Goal: Task Accomplishment & Management: Use online tool/utility

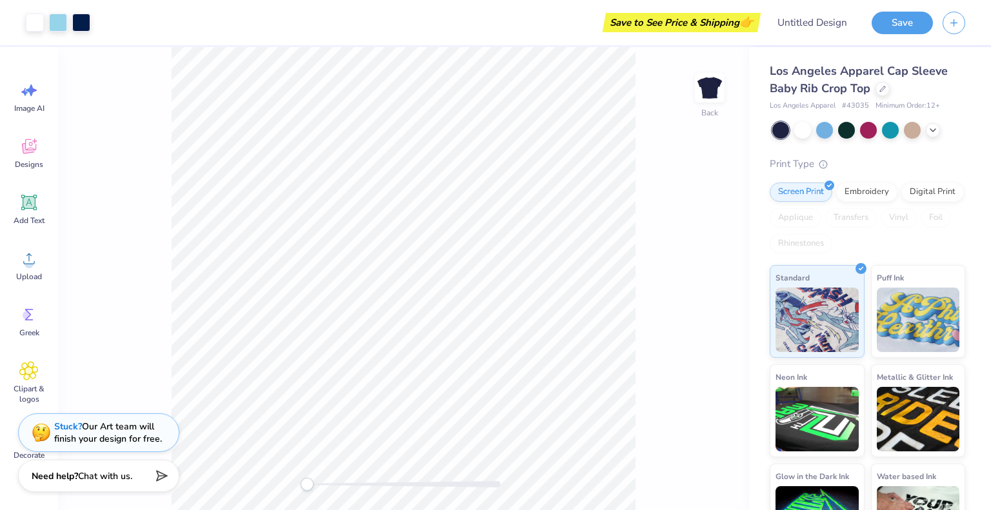
scroll to position [46, 0]
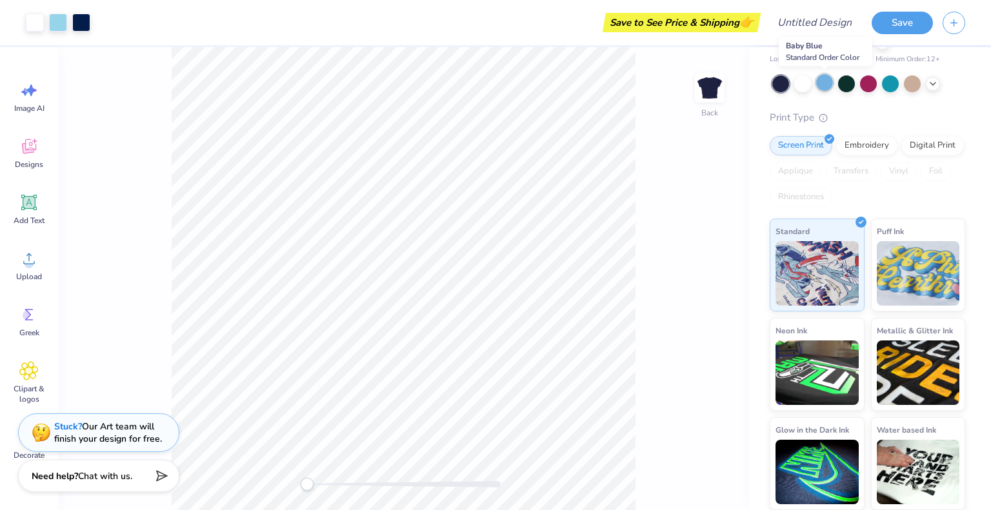
click at [831, 81] on div at bounding box center [824, 82] width 17 height 17
click at [844, 84] on div at bounding box center [846, 82] width 17 height 17
click at [801, 84] on div at bounding box center [802, 82] width 17 height 17
click at [830, 80] on div at bounding box center [824, 82] width 17 height 17
click at [934, 83] on icon at bounding box center [933, 82] width 10 height 10
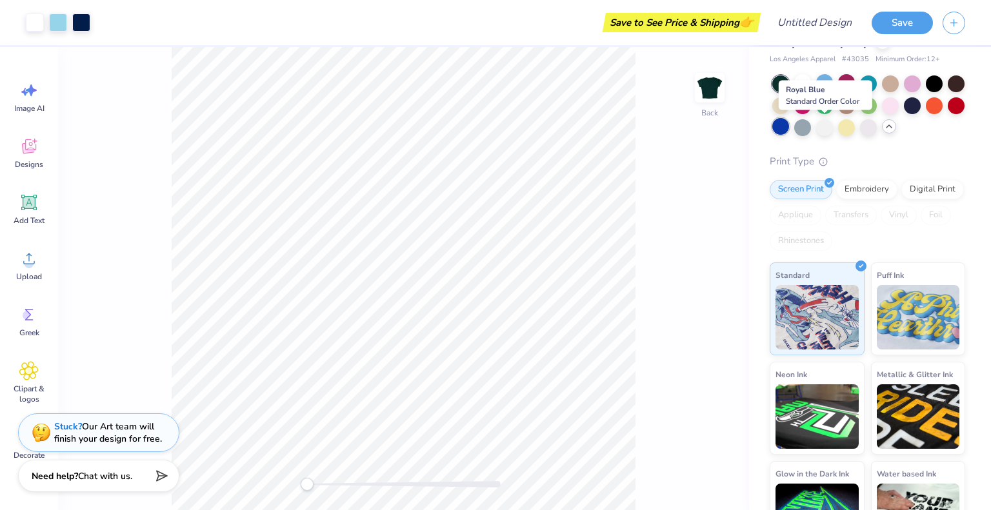
click at [789, 131] on div at bounding box center [780, 126] width 17 height 17
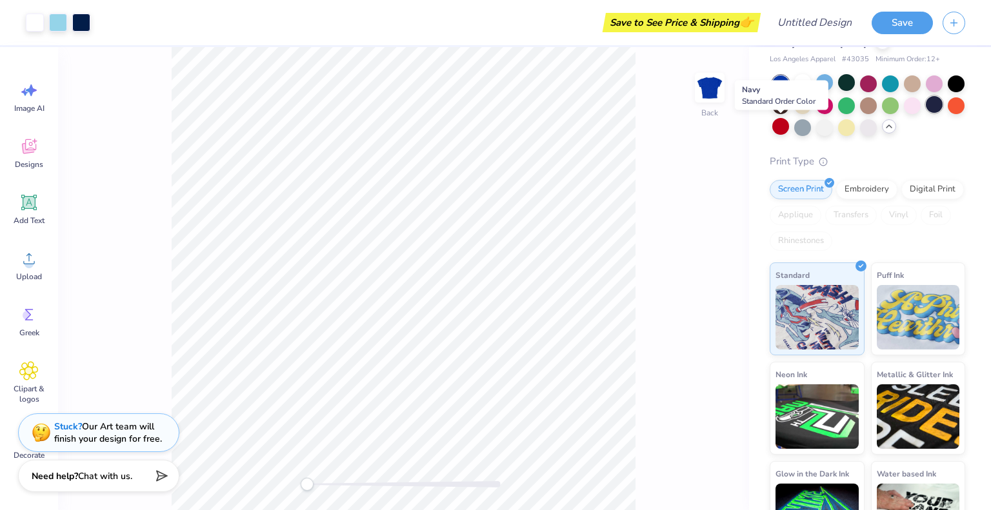
click at [926, 113] on div at bounding box center [934, 104] width 17 height 17
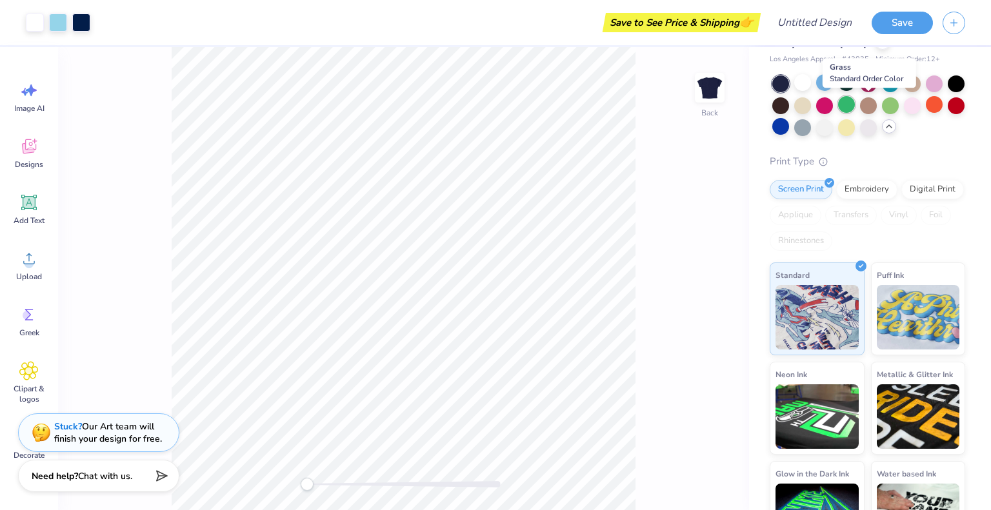
click at [855, 105] on div at bounding box center [846, 104] width 17 height 17
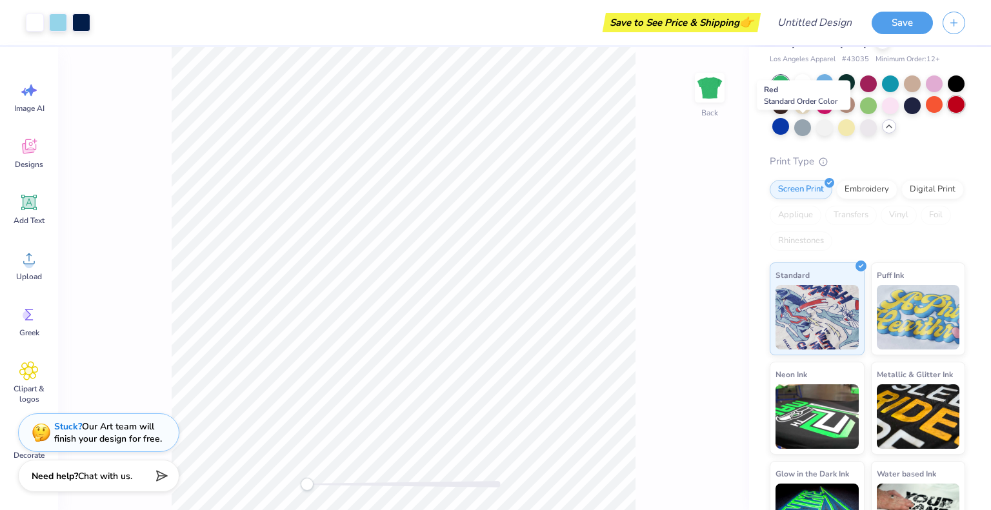
click at [948, 113] on div at bounding box center [956, 104] width 17 height 17
click at [926, 113] on div at bounding box center [934, 104] width 17 height 17
click at [867, 196] on div "Embroidery" at bounding box center [866, 187] width 61 height 19
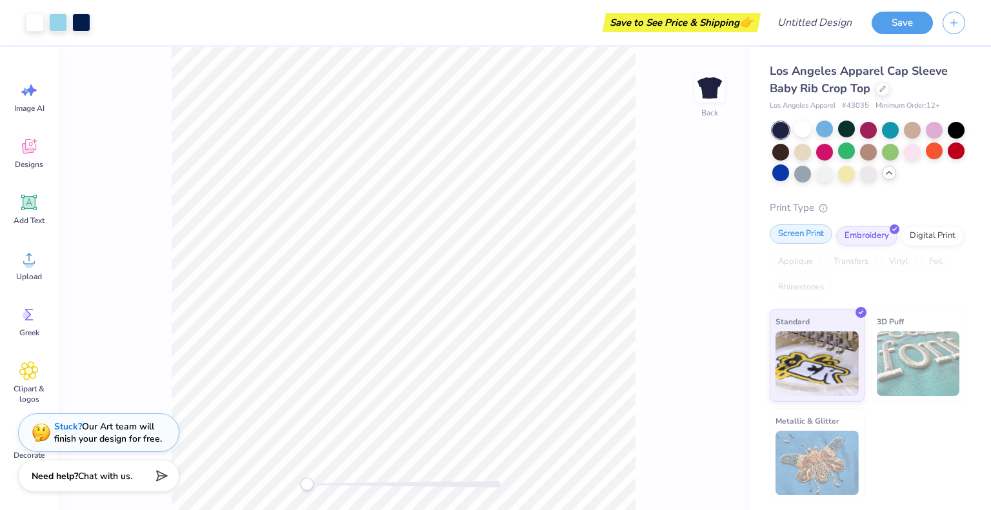
click at [795, 239] on div "Screen Print" at bounding box center [801, 234] width 63 height 19
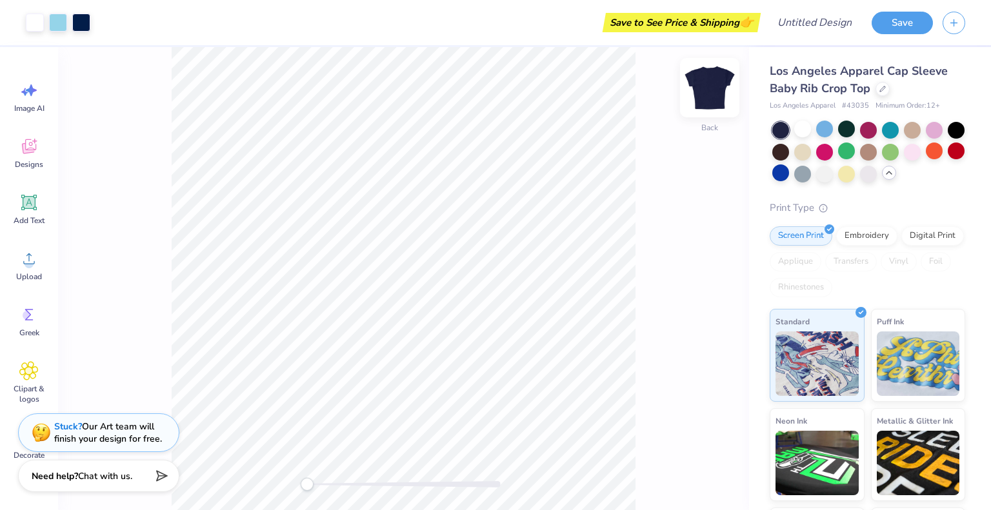
click at [709, 99] on img at bounding box center [710, 88] width 52 height 52
click at [28, 199] on icon at bounding box center [29, 203] width 12 height 12
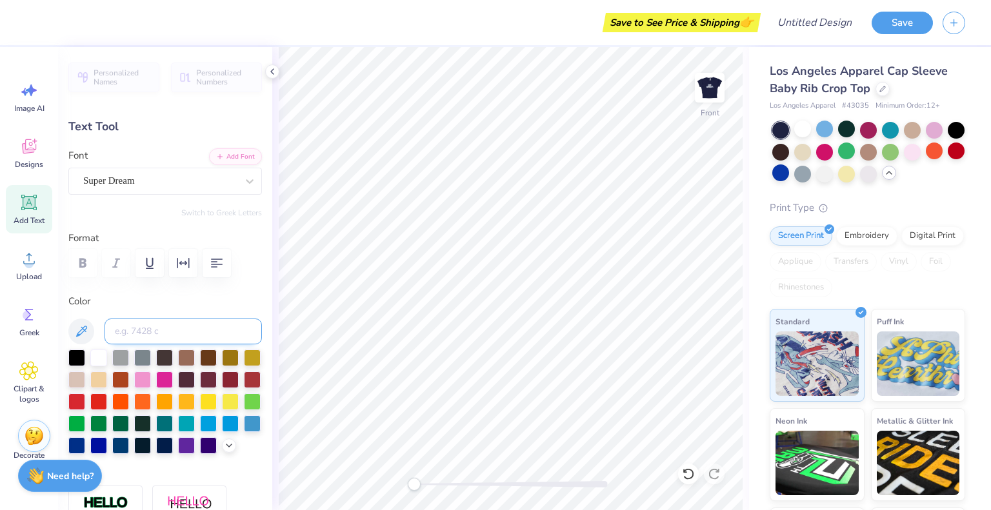
click at [155, 329] on input at bounding box center [183, 332] width 157 height 26
type input "S"
type textarea "SIGMA BETA"
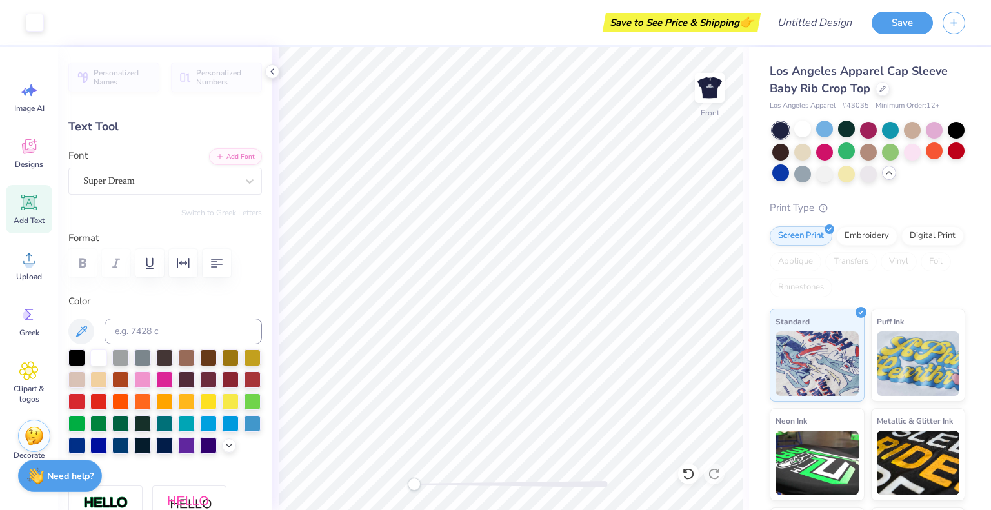
type input "7.05"
type input "0.93"
type input "7.91"
click at [36, 383] on div "Clipart & logos" at bounding box center [29, 383] width 46 height 59
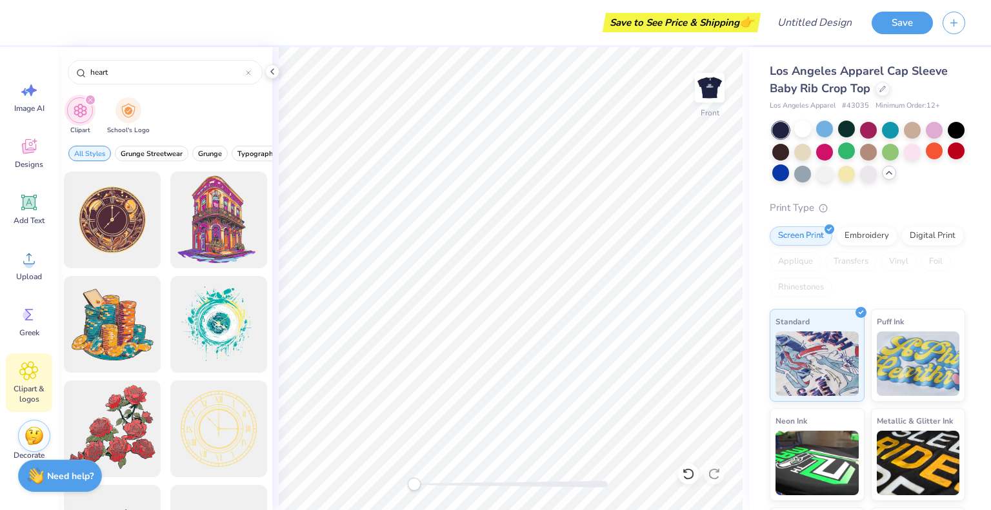
type input "heart"
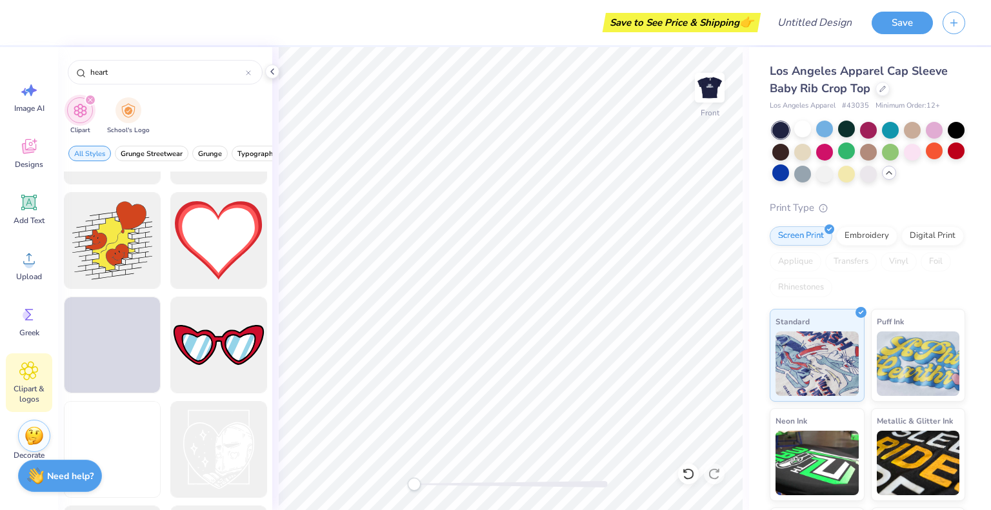
scroll to position [1654, 0]
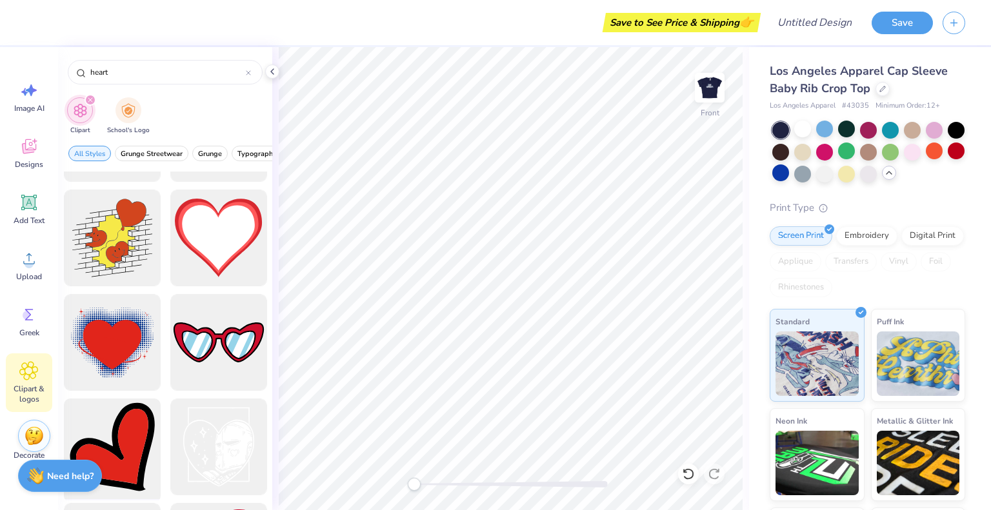
click at [100, 428] on div at bounding box center [112, 447] width 106 height 106
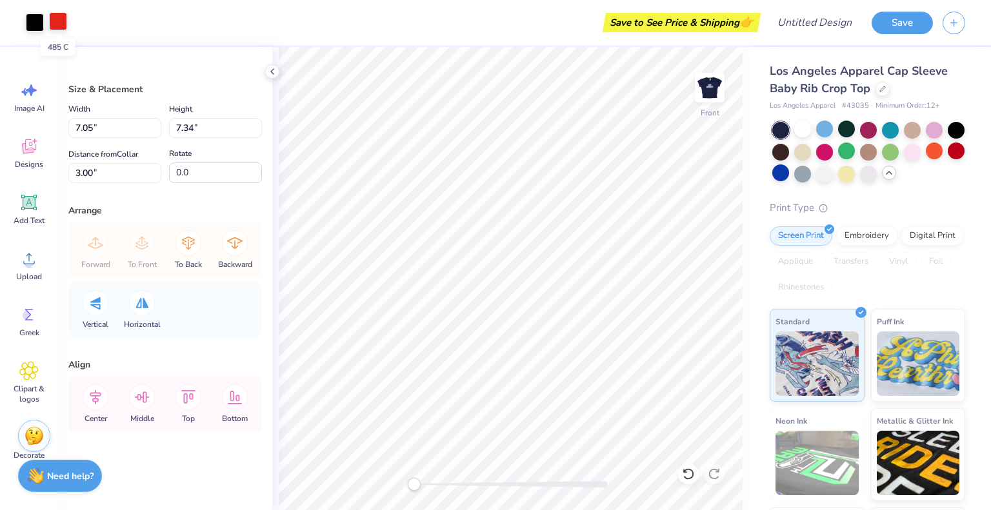
click at [61, 22] on div at bounding box center [58, 21] width 18 height 18
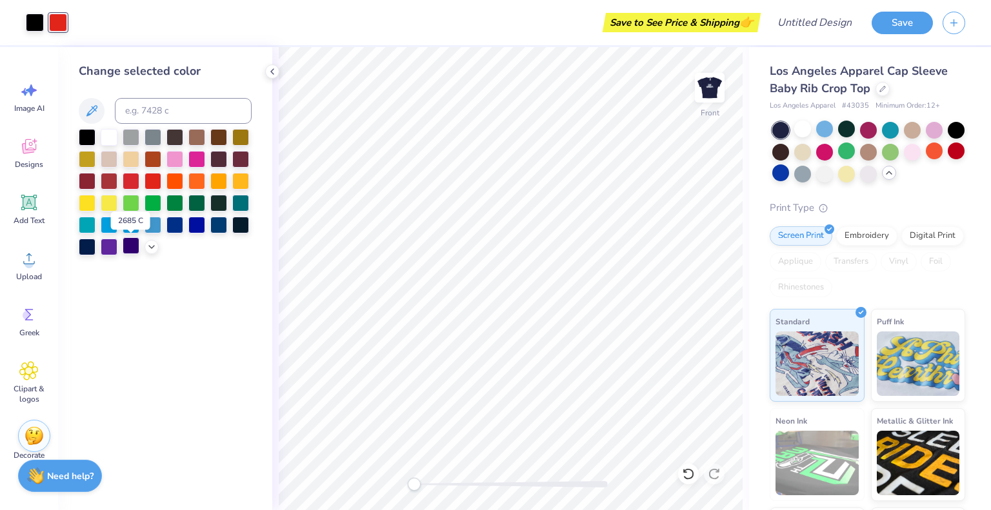
click at [133, 247] on div at bounding box center [131, 245] width 17 height 17
click at [789, 172] on div at bounding box center [780, 173] width 17 height 17
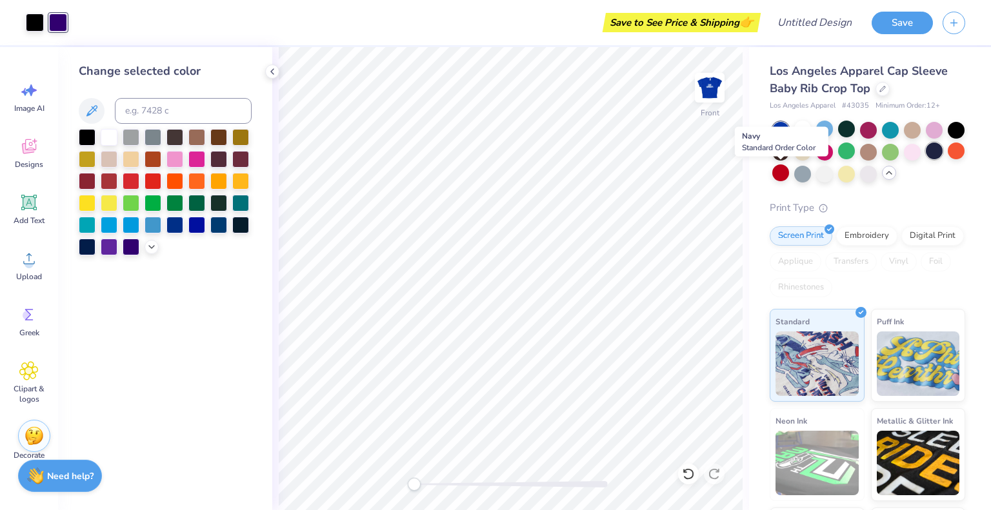
click at [926, 159] on div at bounding box center [934, 151] width 17 height 17
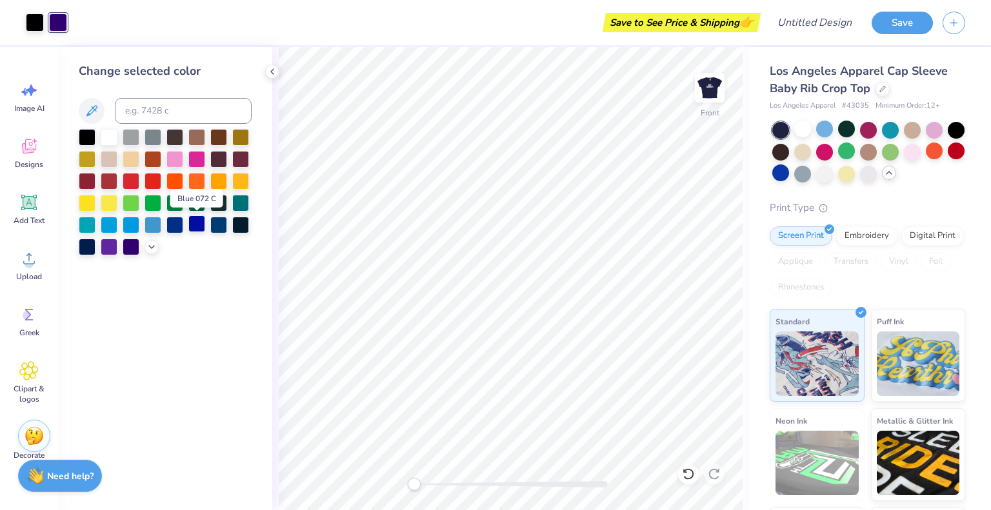
click at [196, 224] on div at bounding box center [196, 224] width 17 height 17
click at [90, 246] on div at bounding box center [87, 245] width 17 height 17
click at [152, 224] on div at bounding box center [153, 224] width 17 height 17
click at [721, 94] on img at bounding box center [710, 88] width 52 height 52
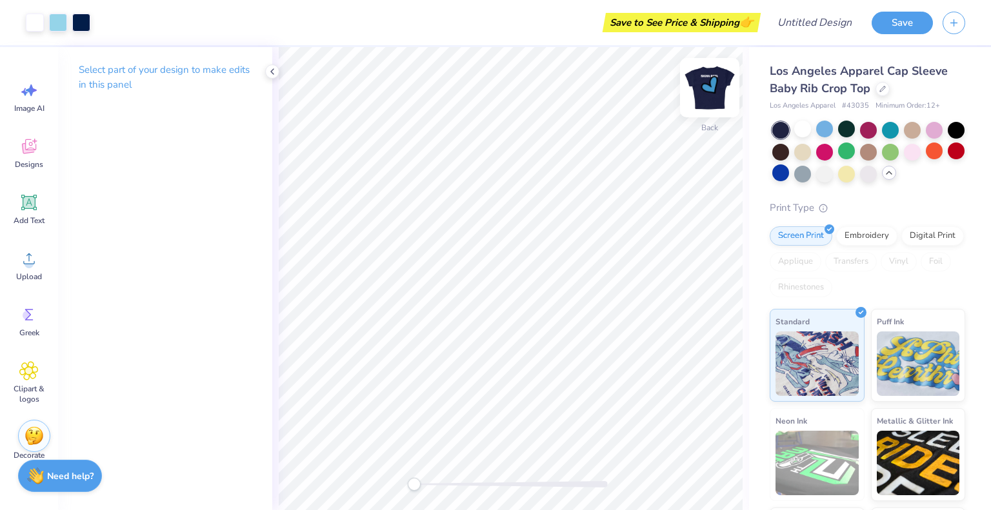
click at [713, 95] on img at bounding box center [710, 88] width 52 height 52
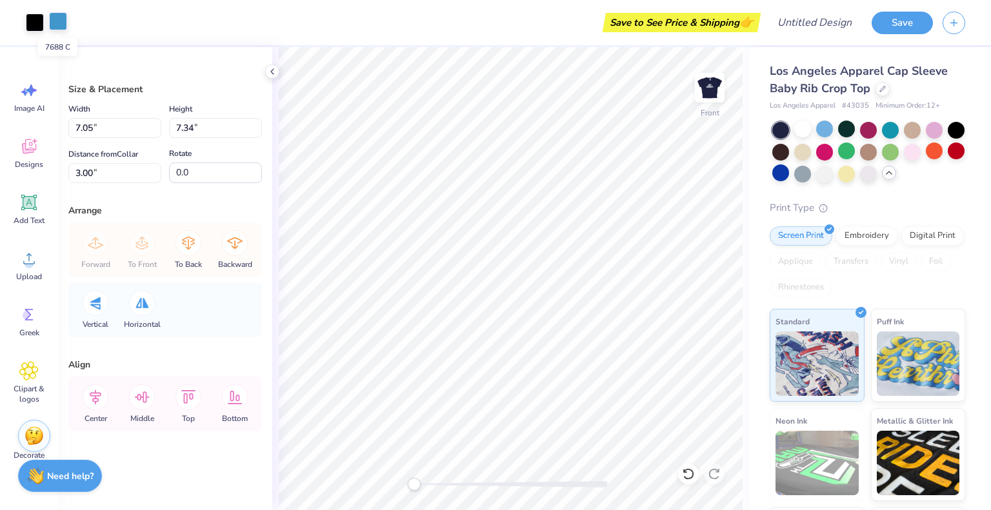
click at [57, 21] on div at bounding box center [58, 21] width 18 height 18
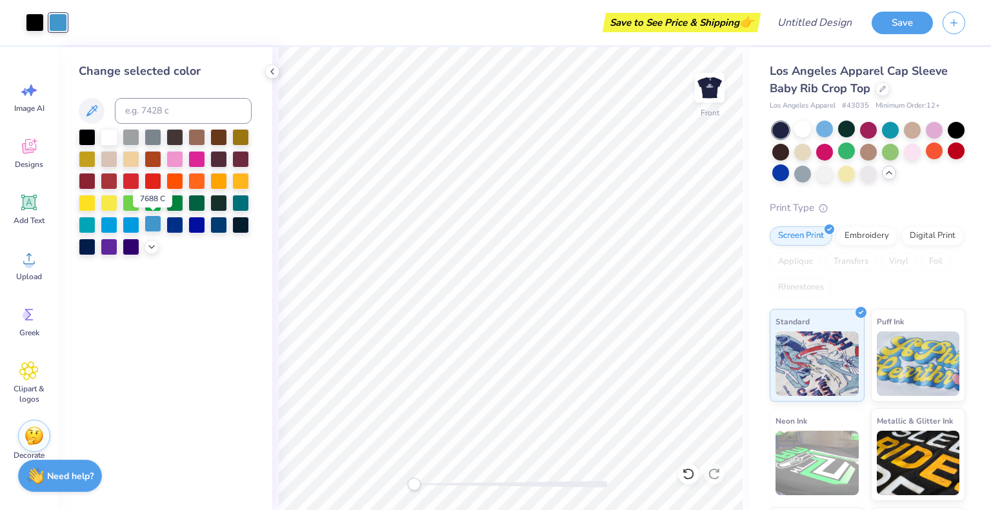
click at [152, 223] on div at bounding box center [153, 224] width 17 height 17
click at [128, 223] on div at bounding box center [131, 224] width 17 height 17
click at [108, 225] on div at bounding box center [109, 224] width 17 height 17
